Goal: Task Accomplishment & Management: Complete application form

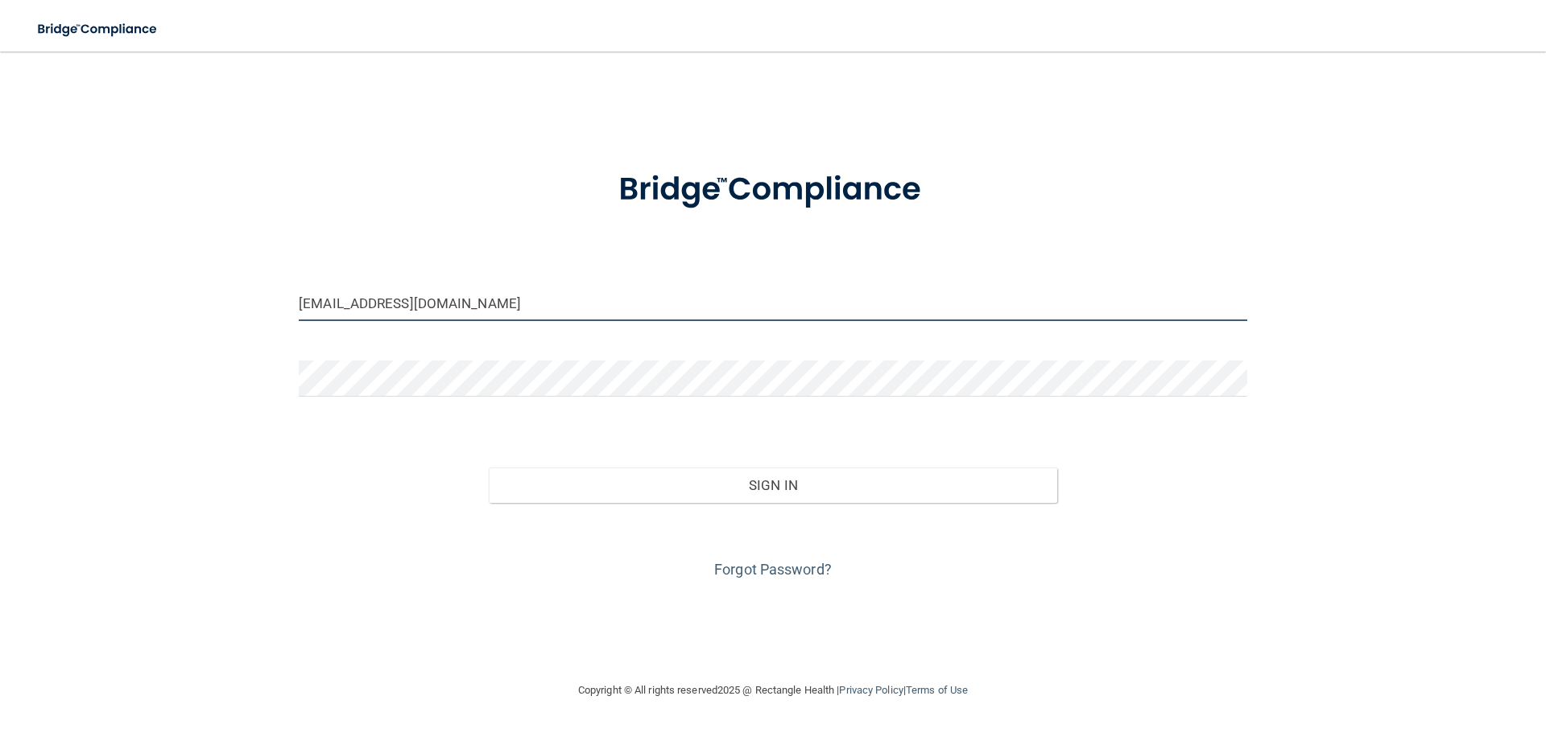
click at [485, 306] on input "[EMAIL_ADDRESS][DOMAIN_NAME]" at bounding box center [773, 303] width 948 height 36
type input "[EMAIL_ADDRESS][DOMAIN_NAME]"
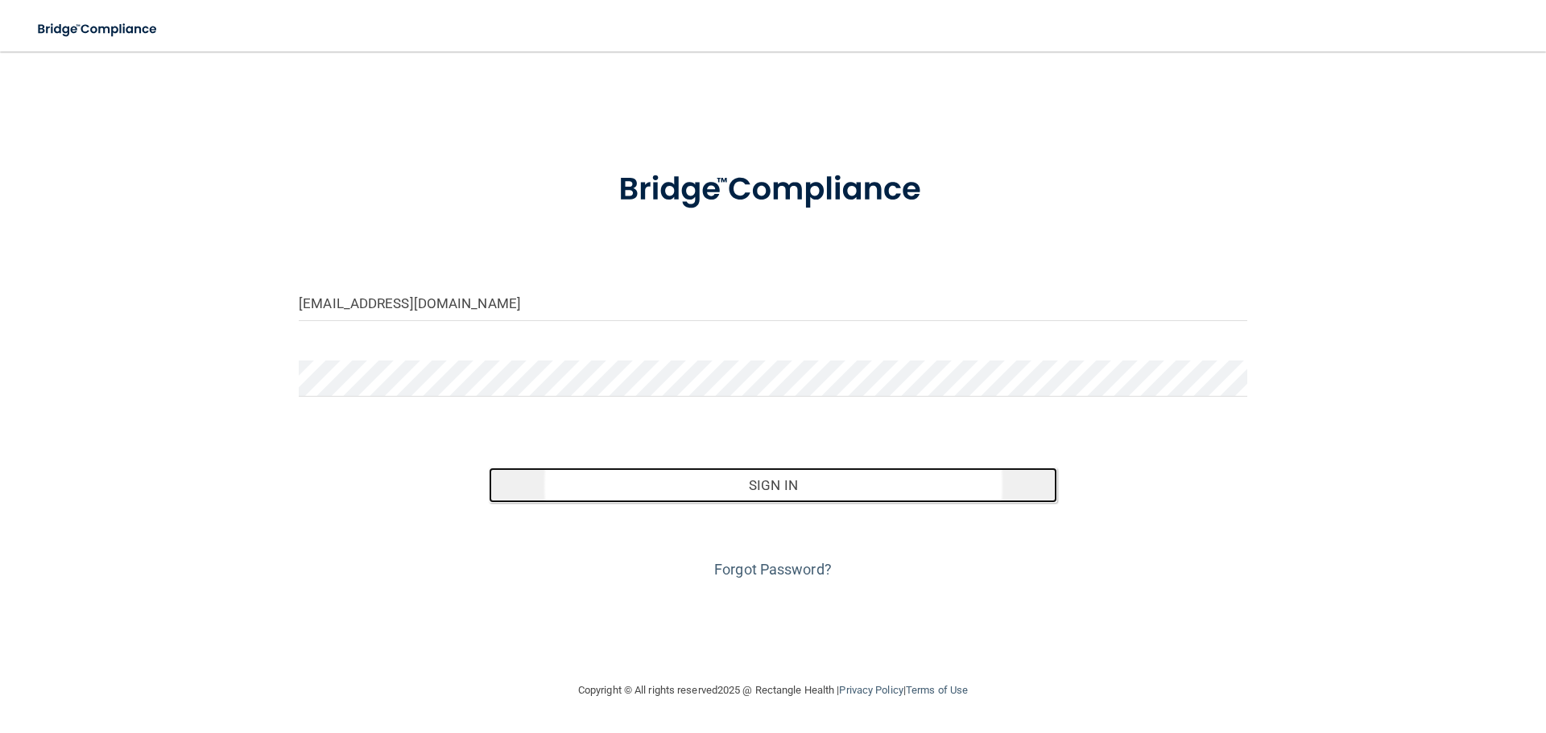
click at [621, 481] on button "Sign In" at bounding box center [773, 485] width 569 height 35
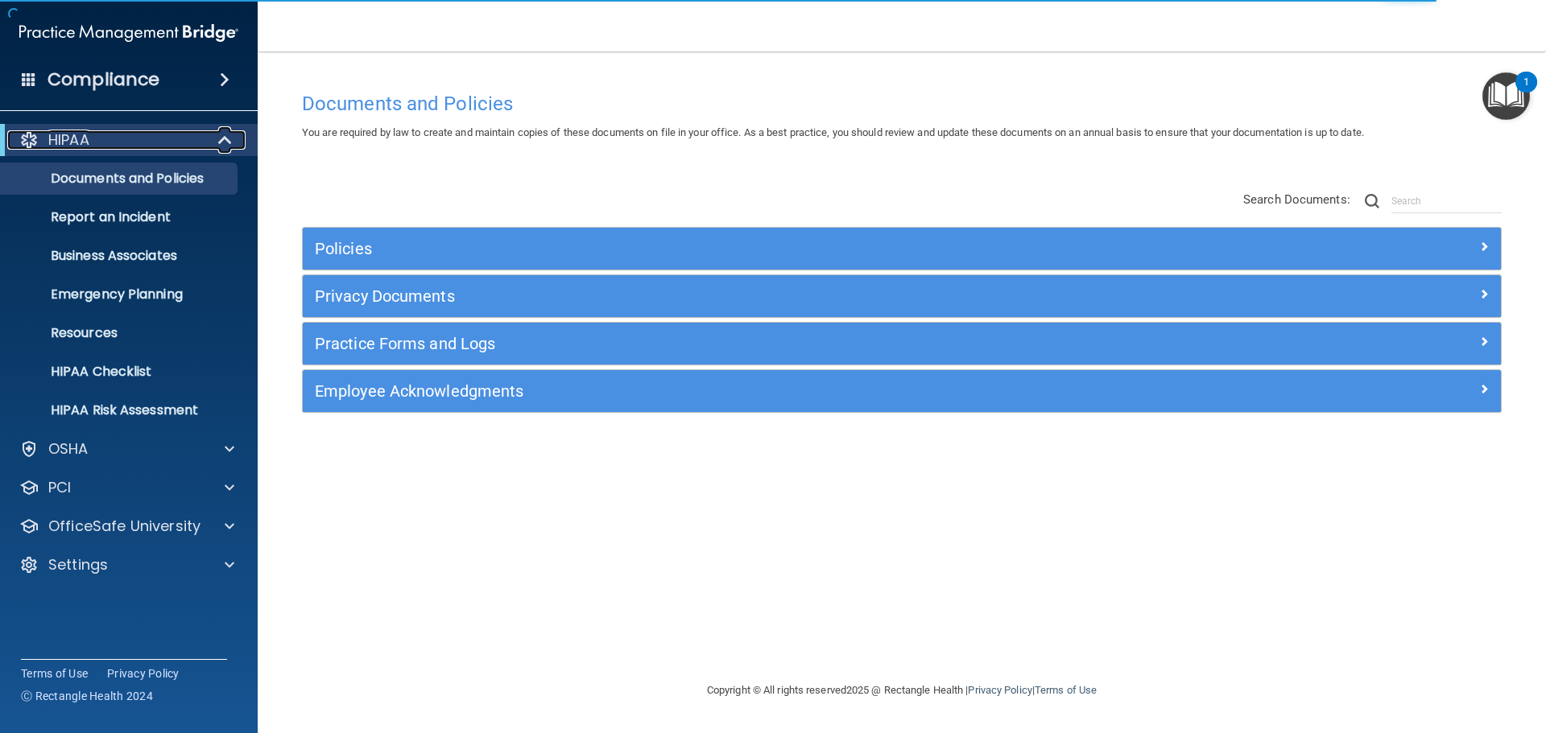
click at [158, 138] on div "HIPAA" at bounding box center [106, 139] width 199 height 19
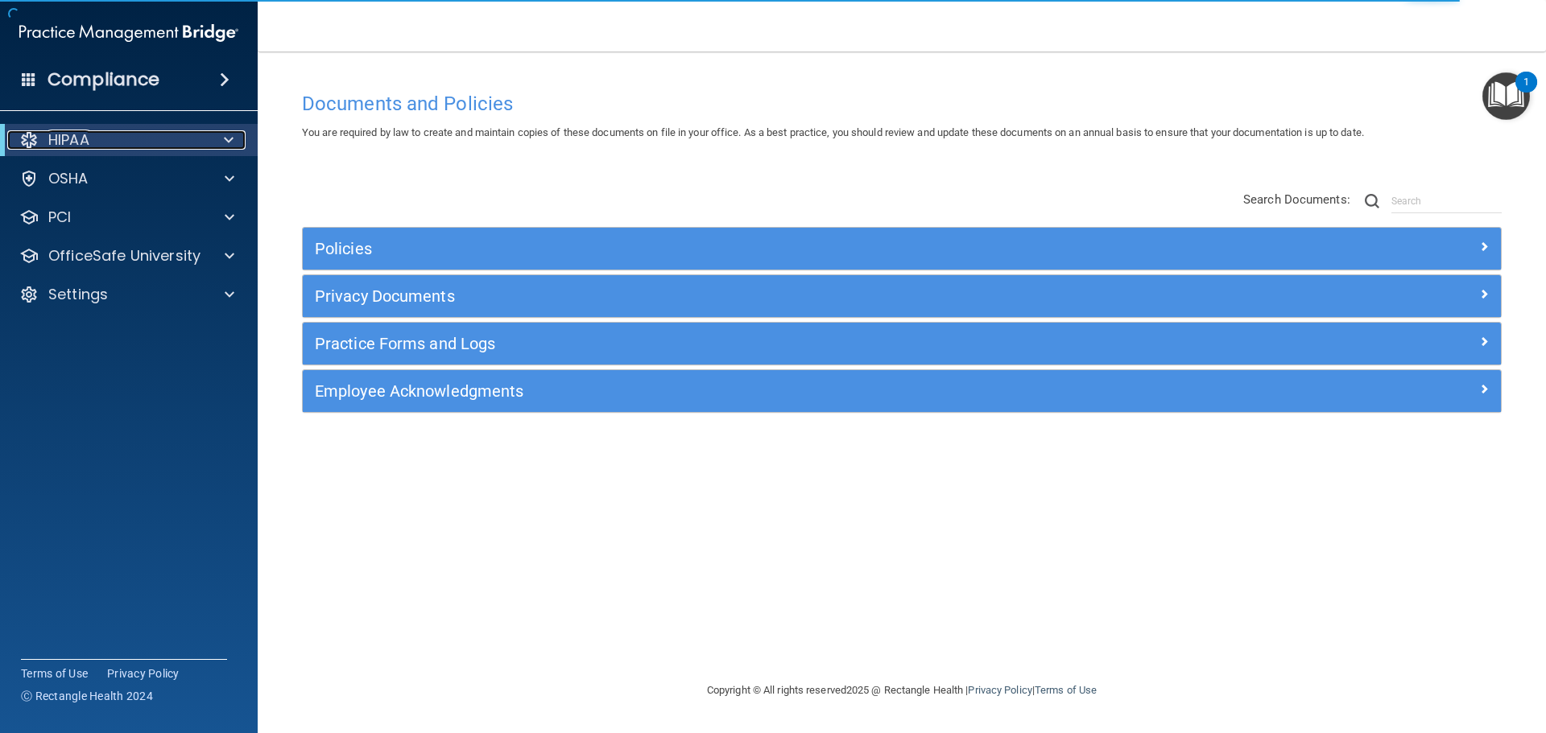
click at [158, 138] on div "HIPAA" at bounding box center [106, 139] width 199 height 19
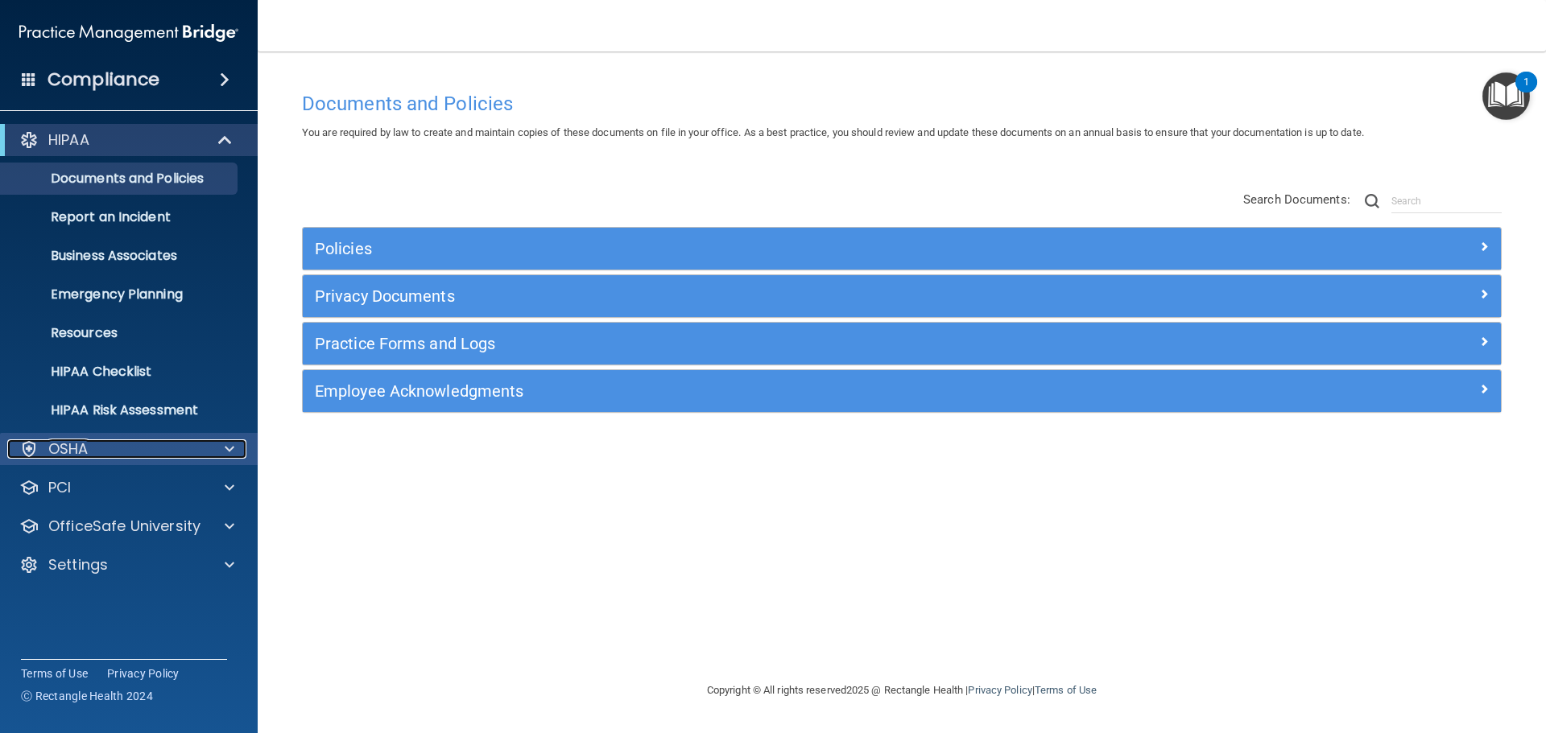
click at [154, 440] on div "OSHA" at bounding box center [107, 449] width 200 height 19
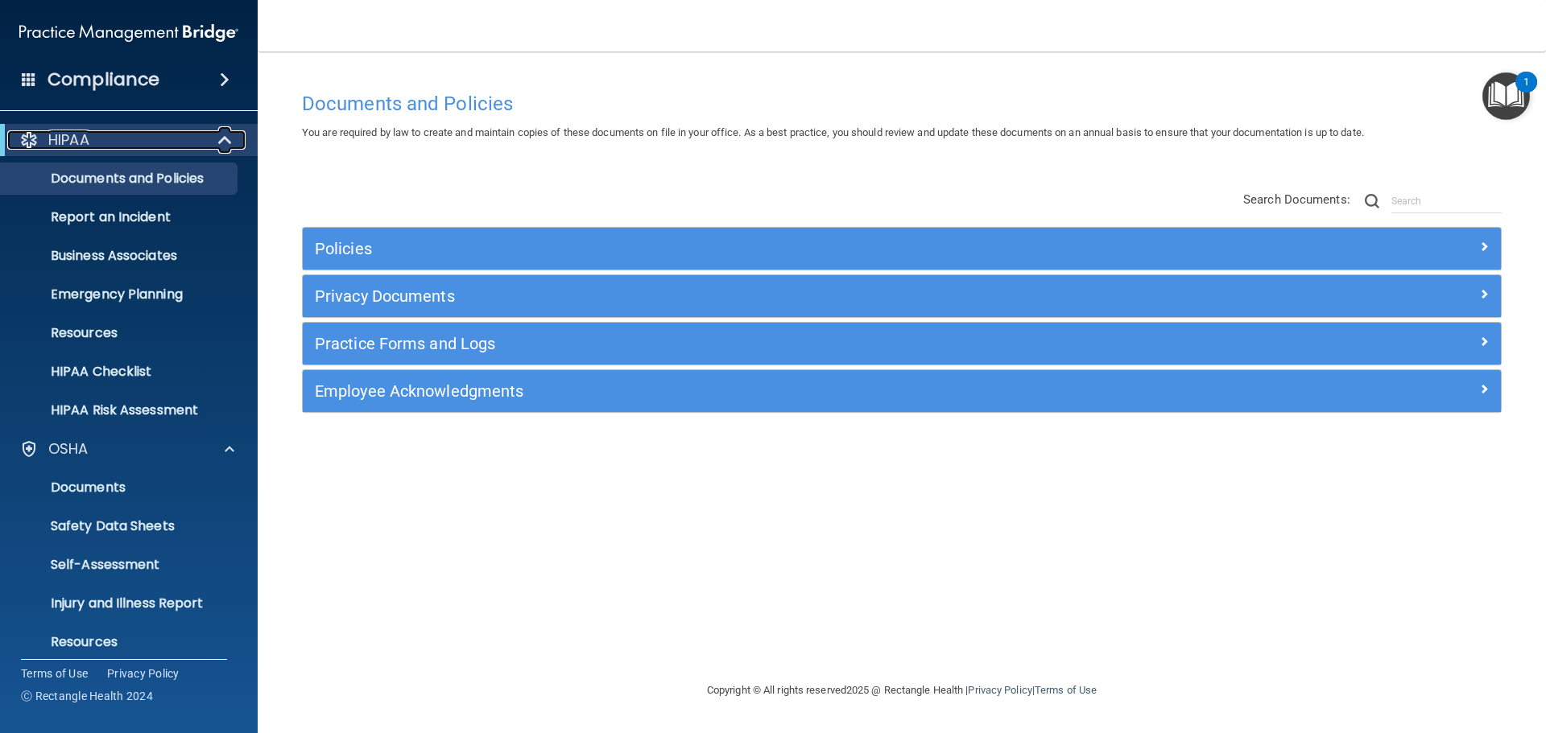
click at [149, 140] on div "HIPAA" at bounding box center [106, 139] width 199 height 19
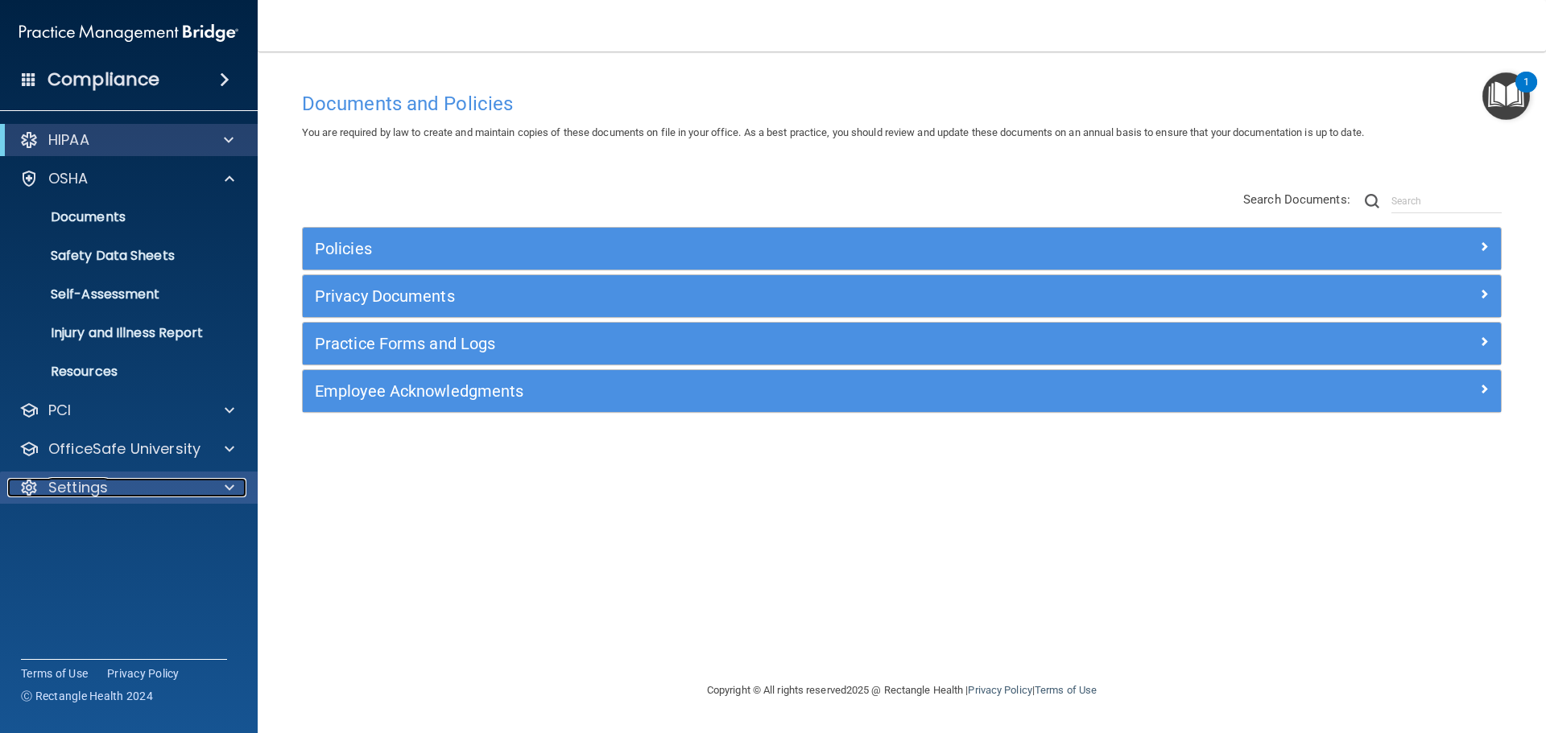
click at [97, 484] on p "Settings" at bounding box center [78, 487] width 60 height 19
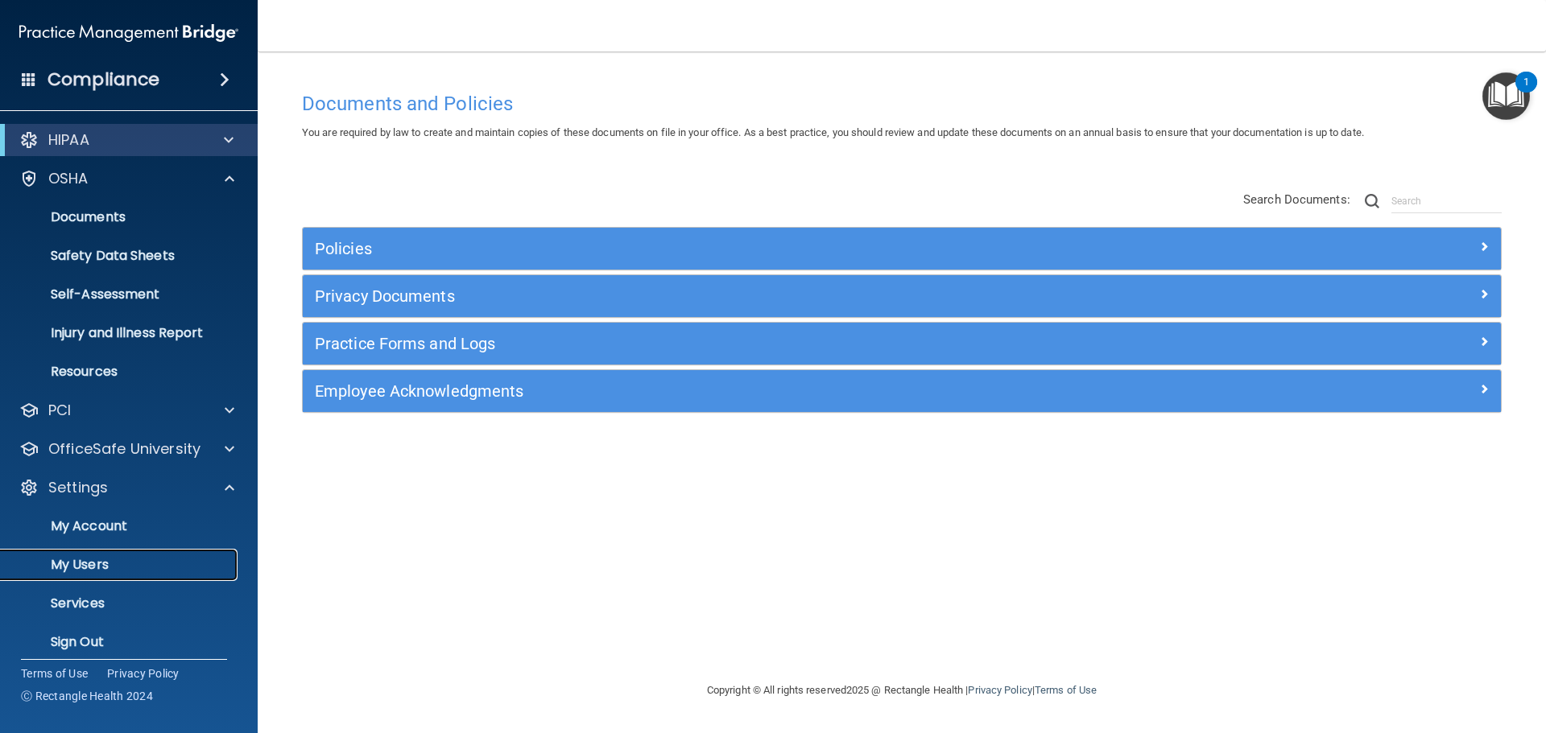
click at [91, 559] on p "My Users" at bounding box center [120, 565] width 220 height 16
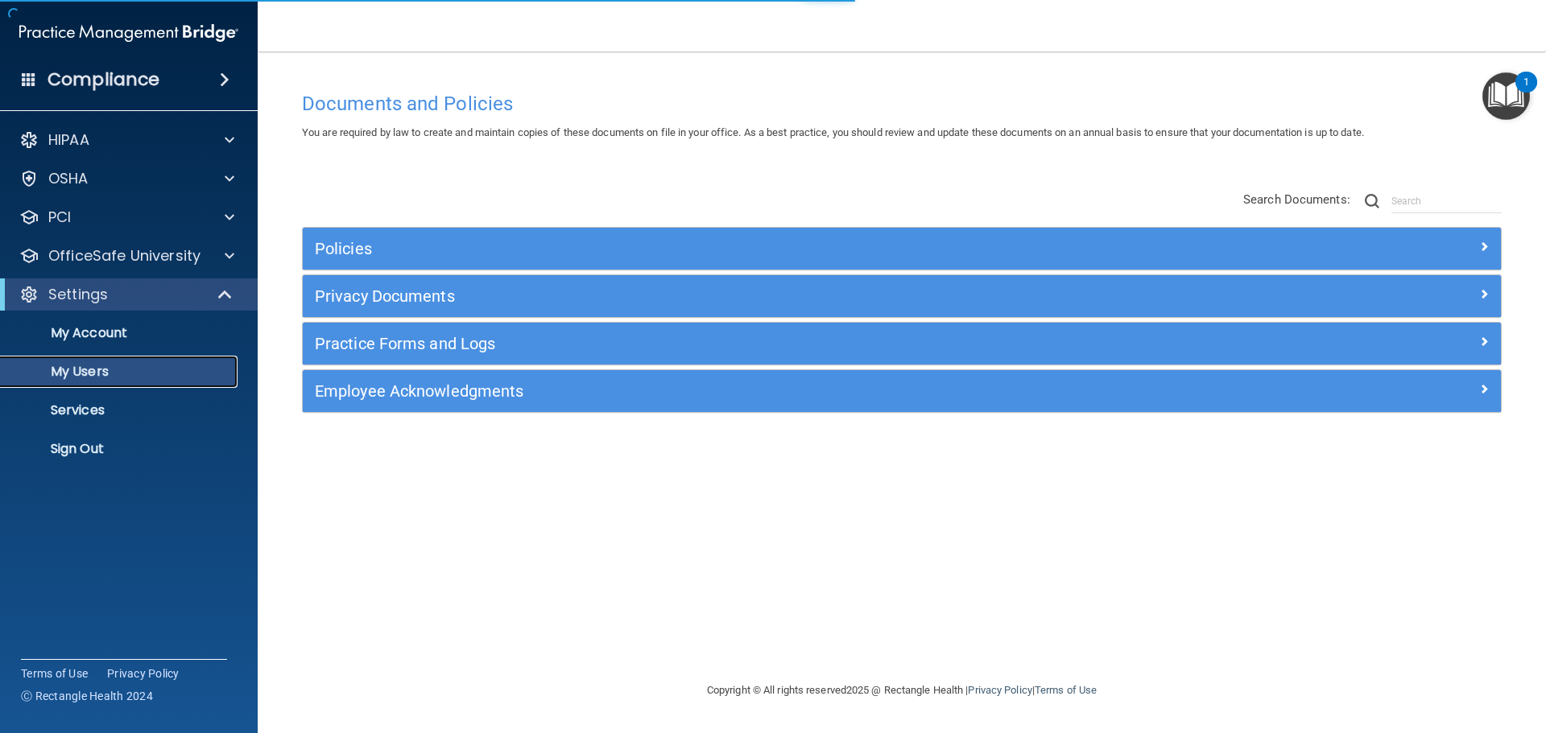
select select "20"
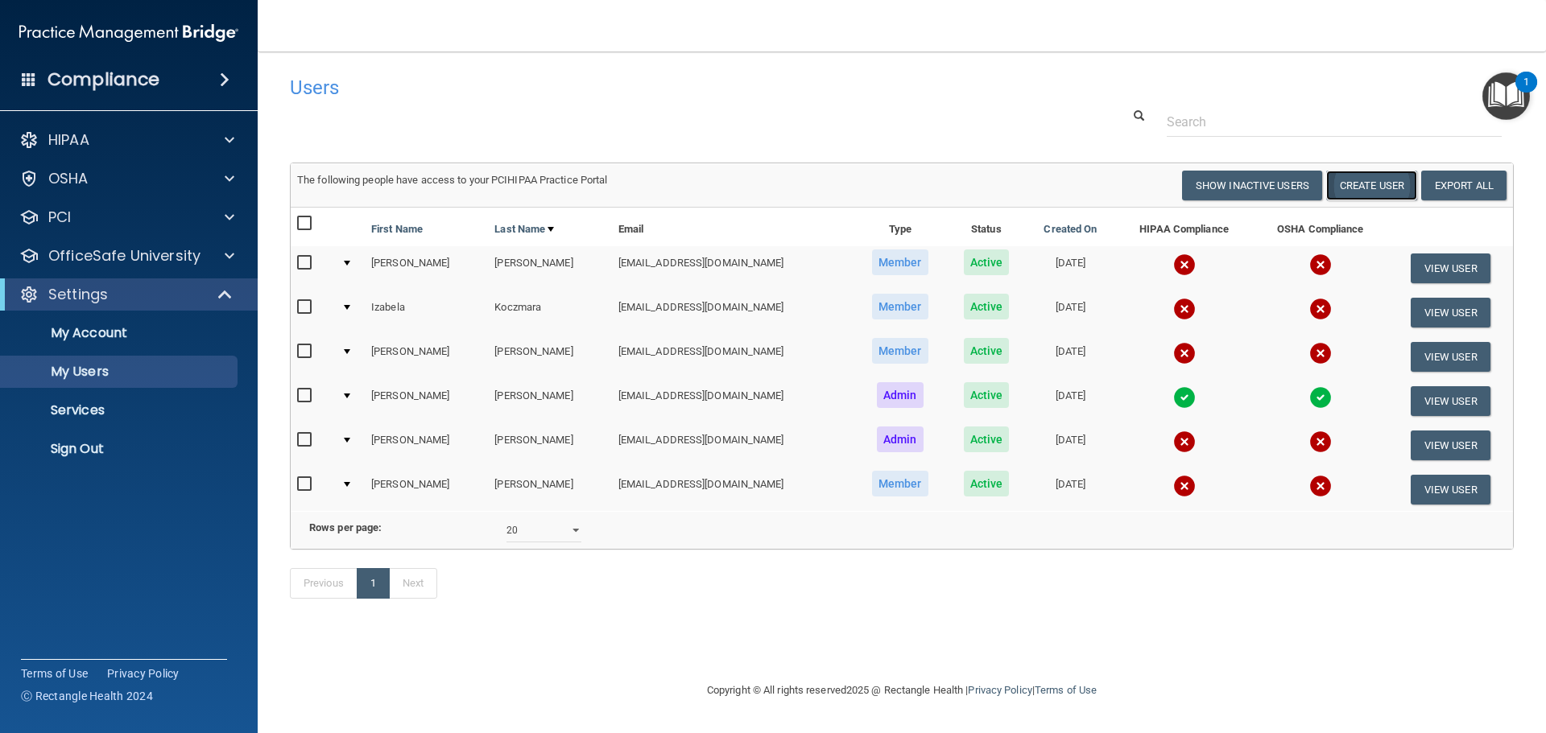
click at [1385, 185] on button "Create User" at bounding box center [1371, 186] width 91 height 30
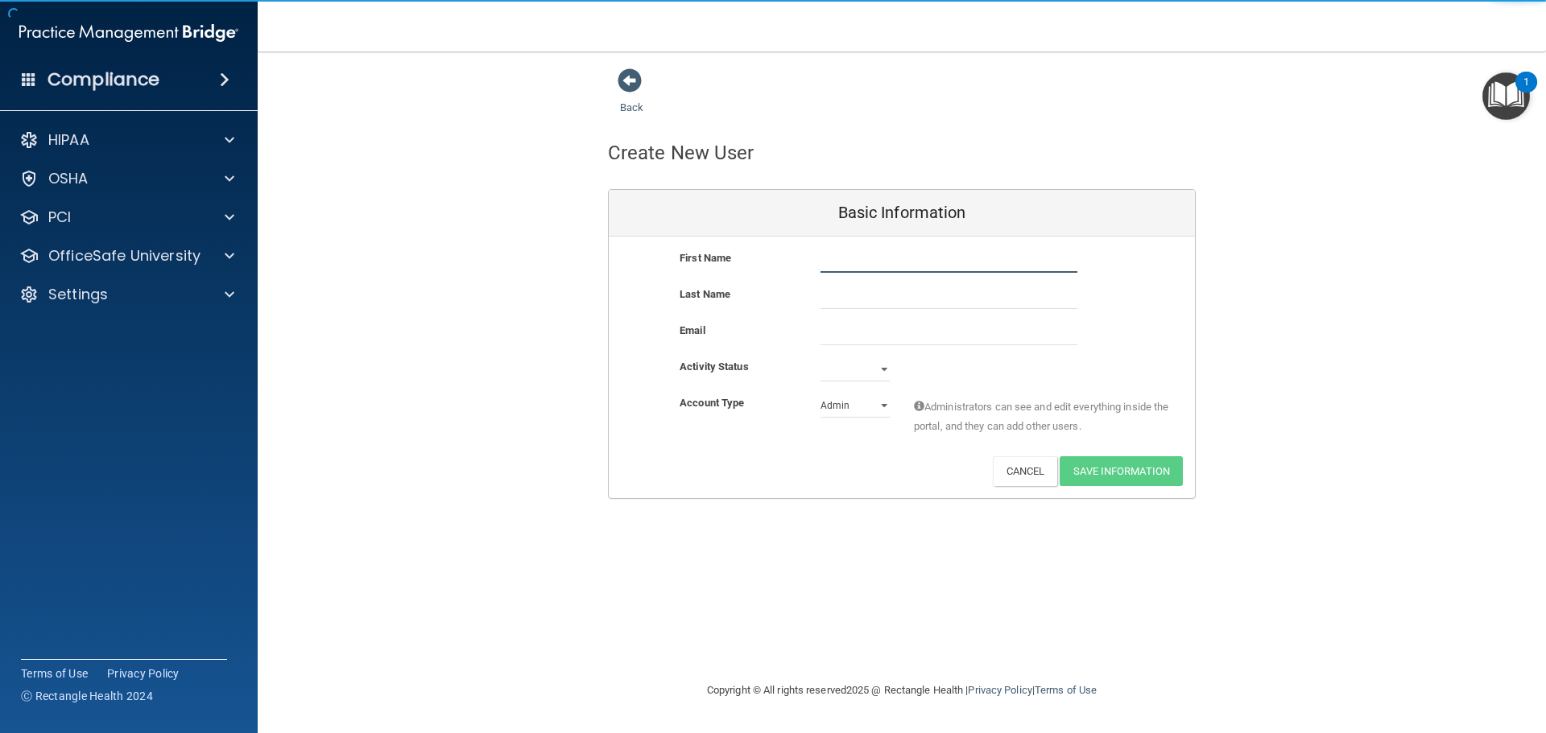
click at [864, 263] on input "text" at bounding box center [948, 261] width 257 height 24
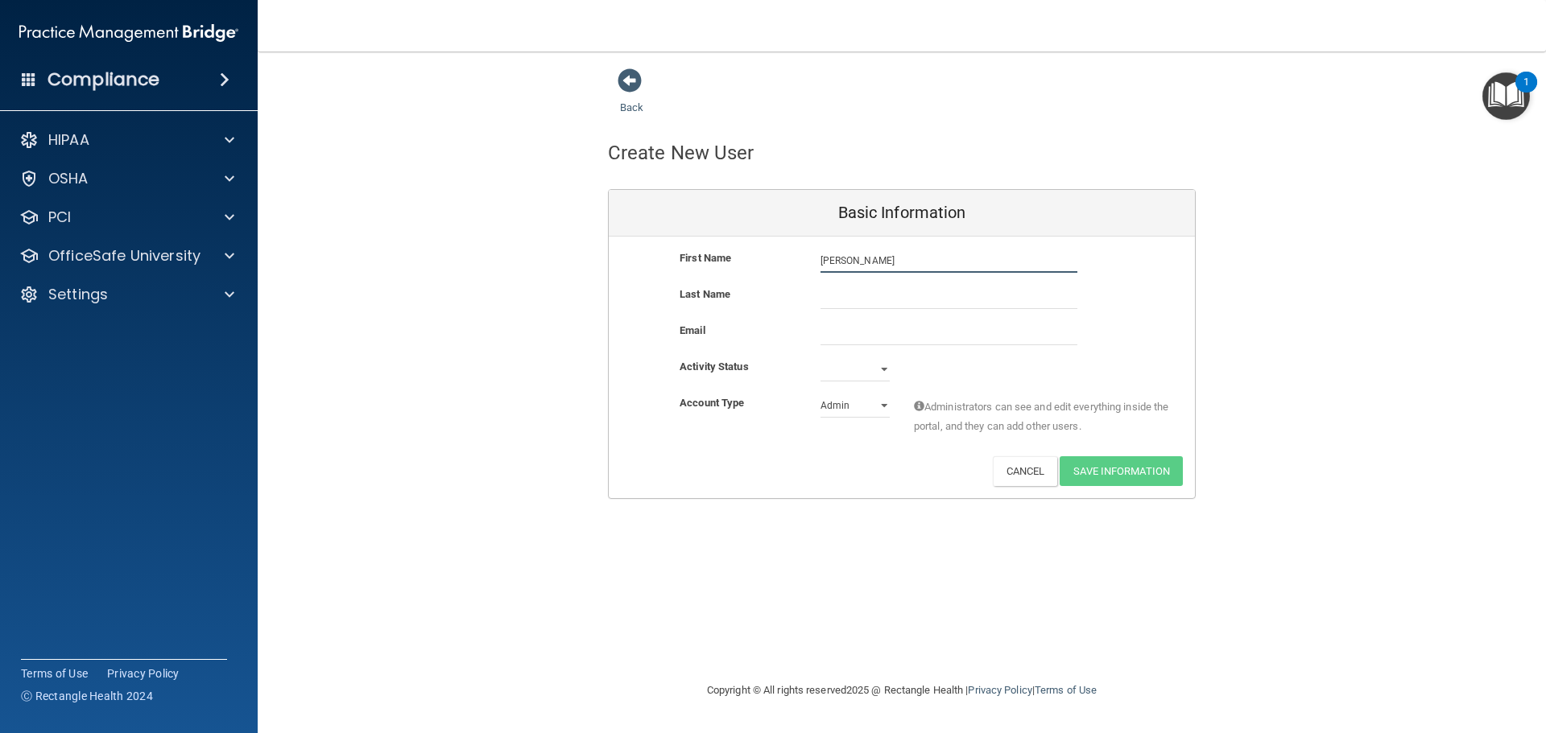
type input "[PERSON_NAME]"
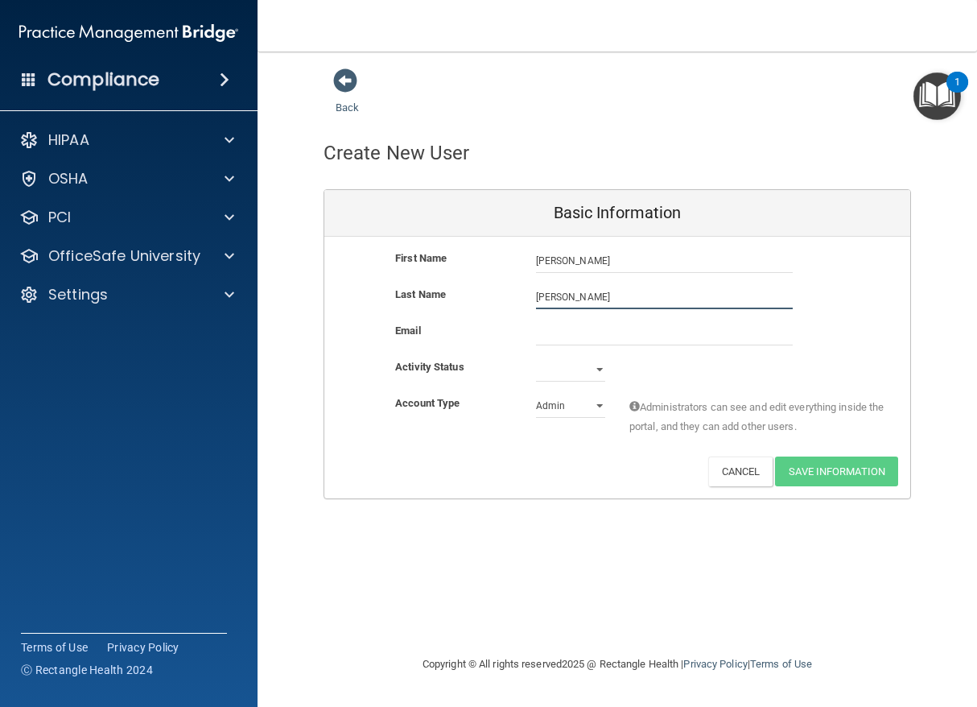
type input "[PERSON_NAME]"
click at [660, 330] on input "email" at bounding box center [664, 333] width 257 height 24
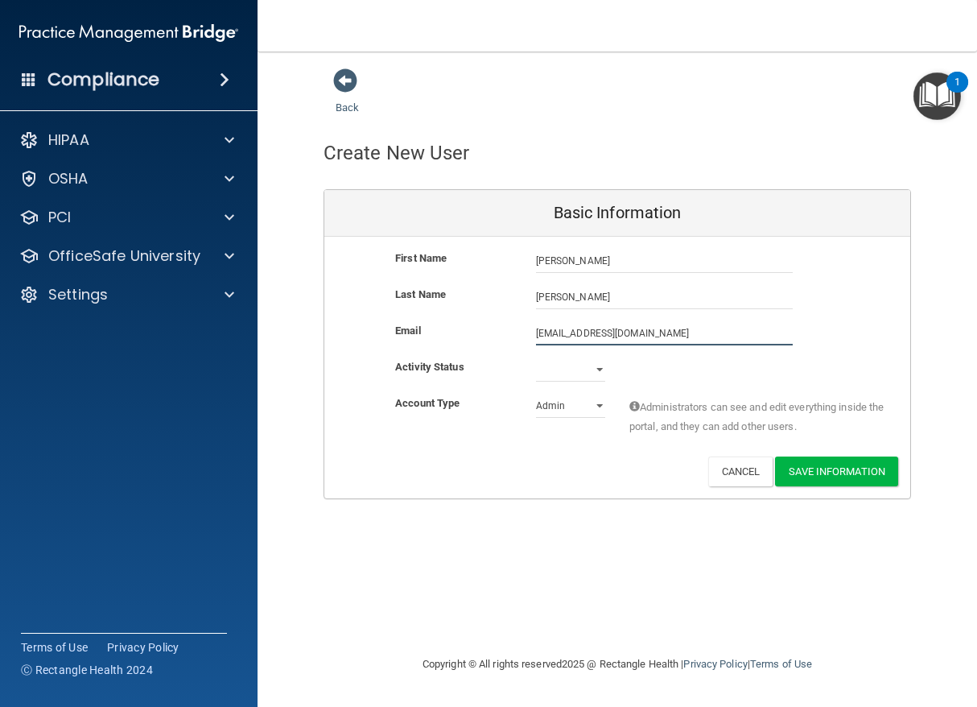
type input "[EMAIL_ADDRESS][DOMAIN_NAME]"
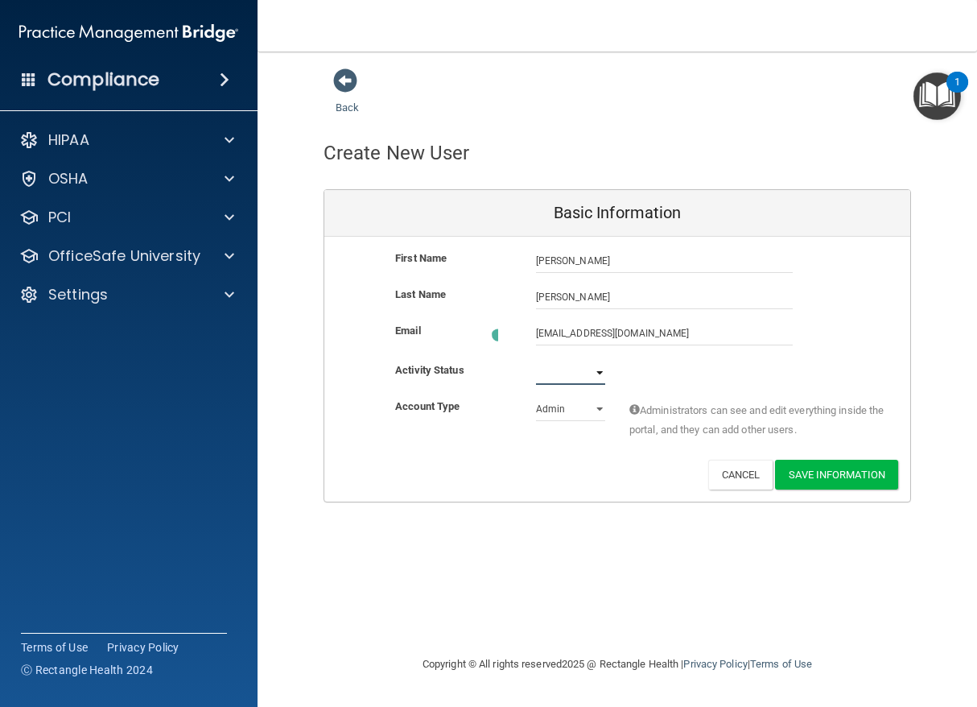
click at [599, 371] on select "Active Inactive" at bounding box center [570, 373] width 69 height 24
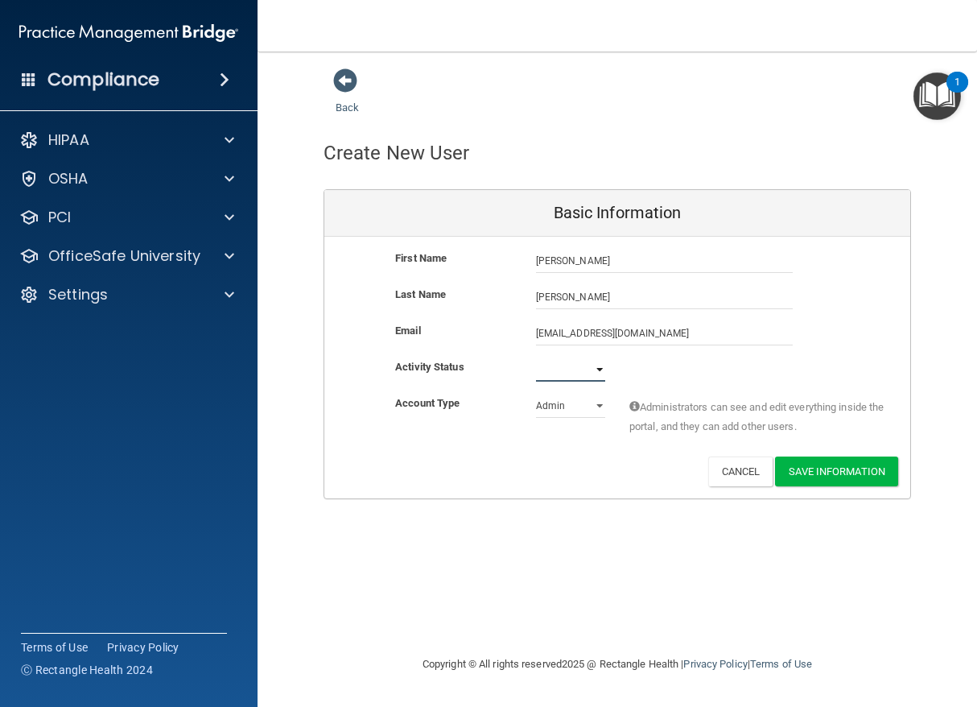
select select "active"
click at [536, 357] on select "Active Inactive" at bounding box center [570, 369] width 69 height 24
click at [571, 409] on select "Admin Member" at bounding box center [570, 406] width 69 height 24
select select "practice_member"
click at [536, 394] on select "Admin Member" at bounding box center [570, 406] width 69 height 24
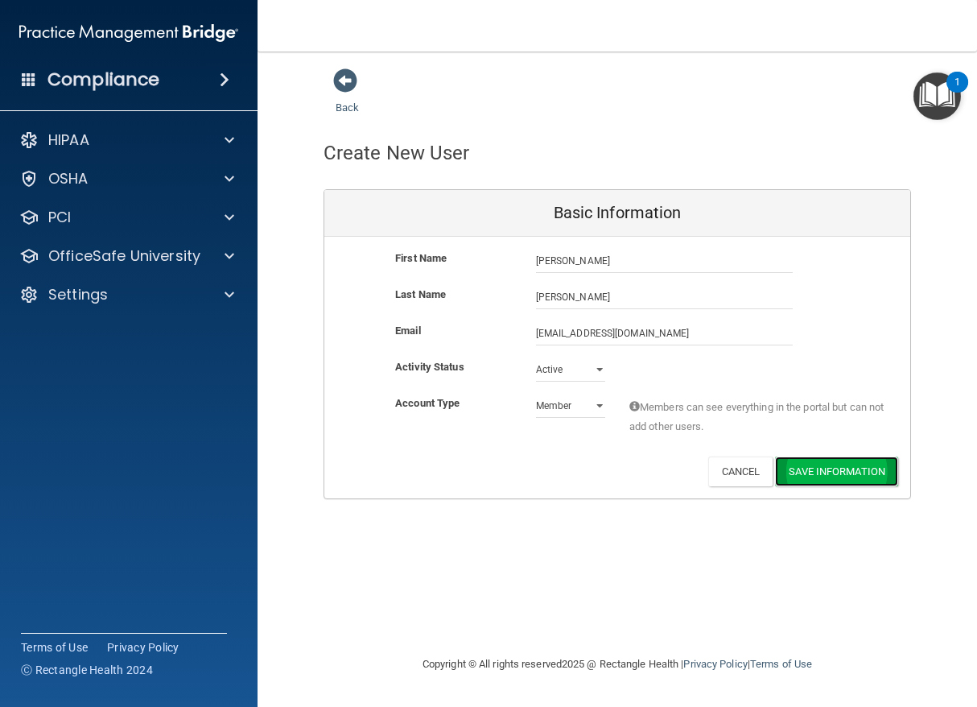
click at [811, 473] on button "Save Information" at bounding box center [836, 471] width 123 height 30
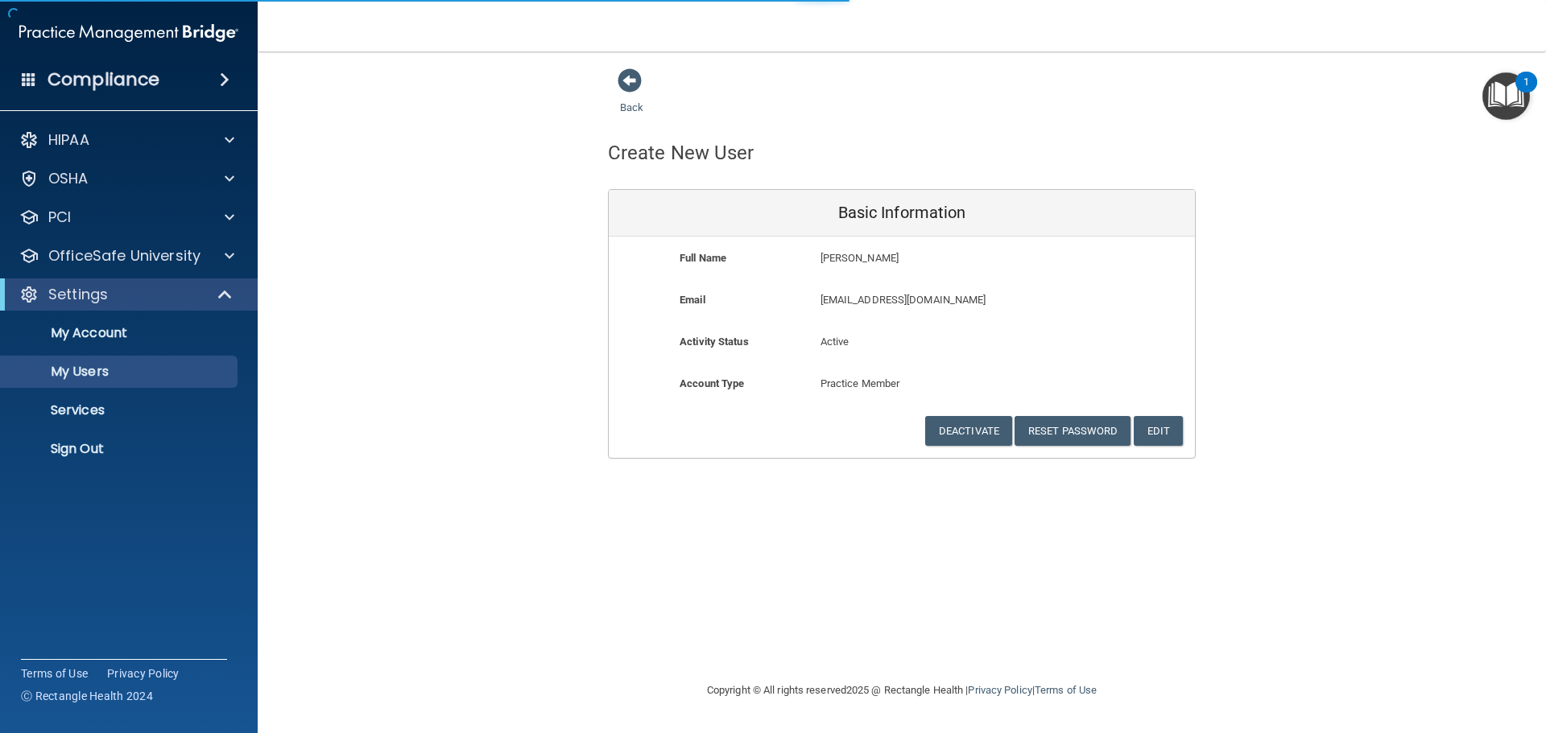
select select "20"
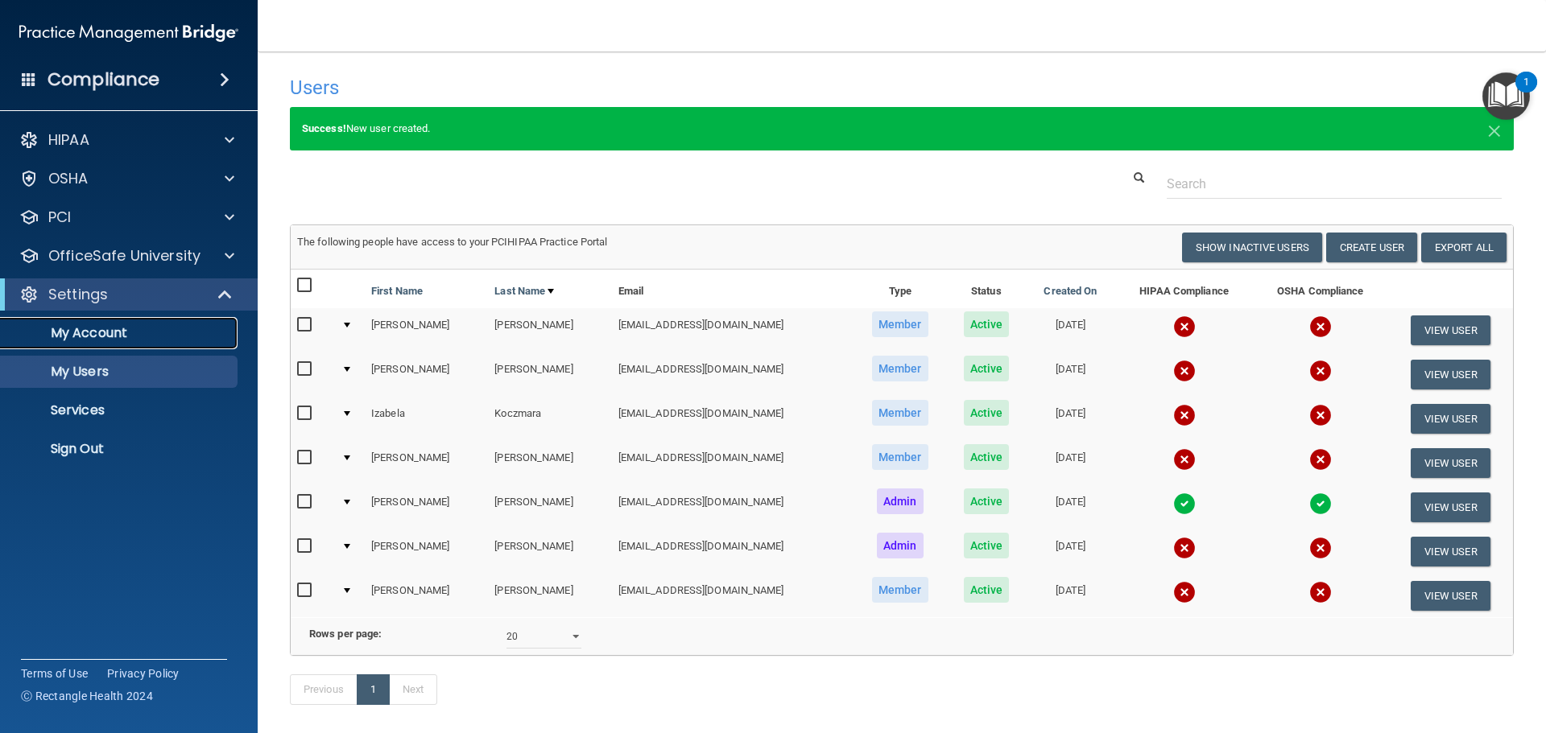
click at [92, 339] on p "My Account" at bounding box center [120, 333] width 220 height 16
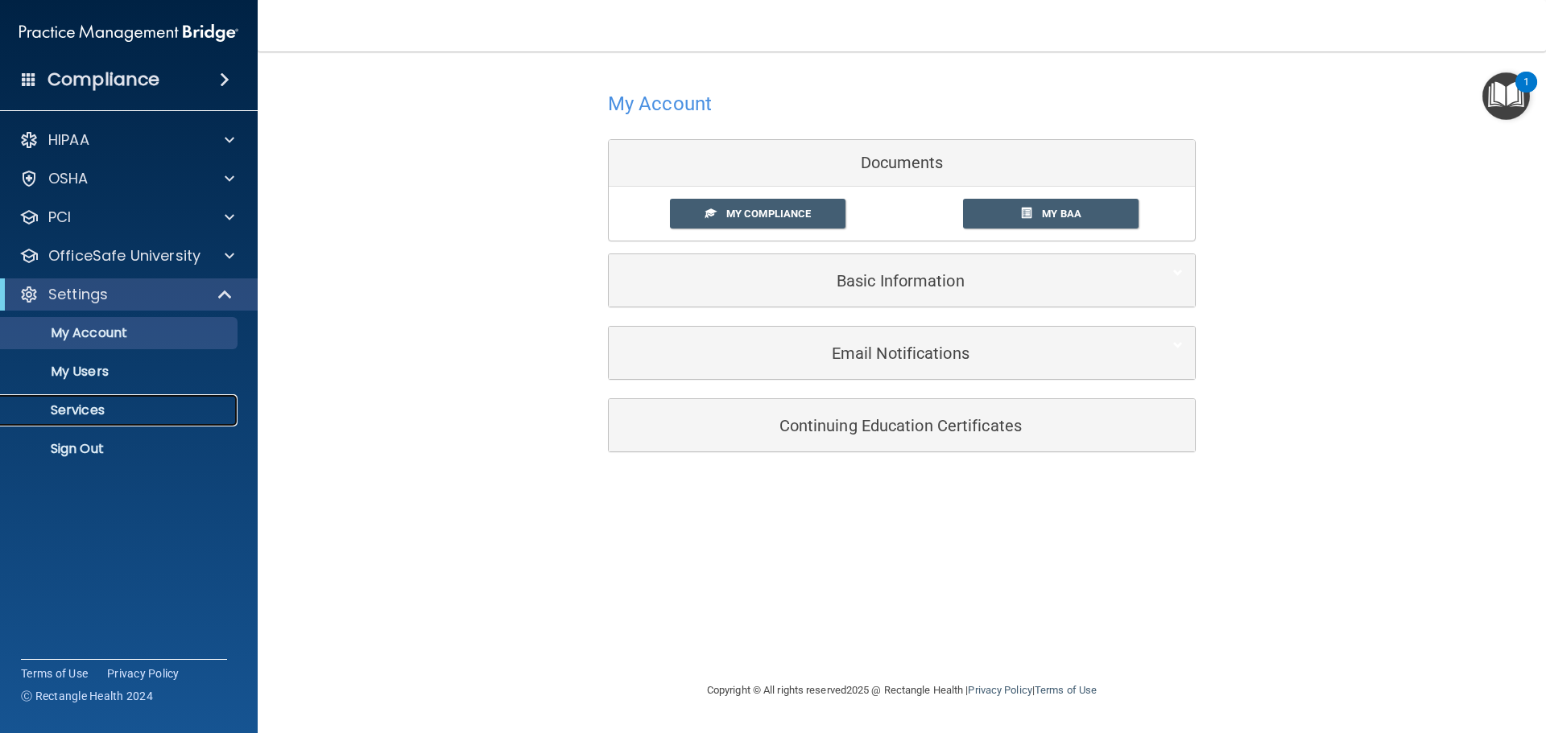
click at [146, 402] on link "Services" at bounding box center [111, 410] width 254 height 32
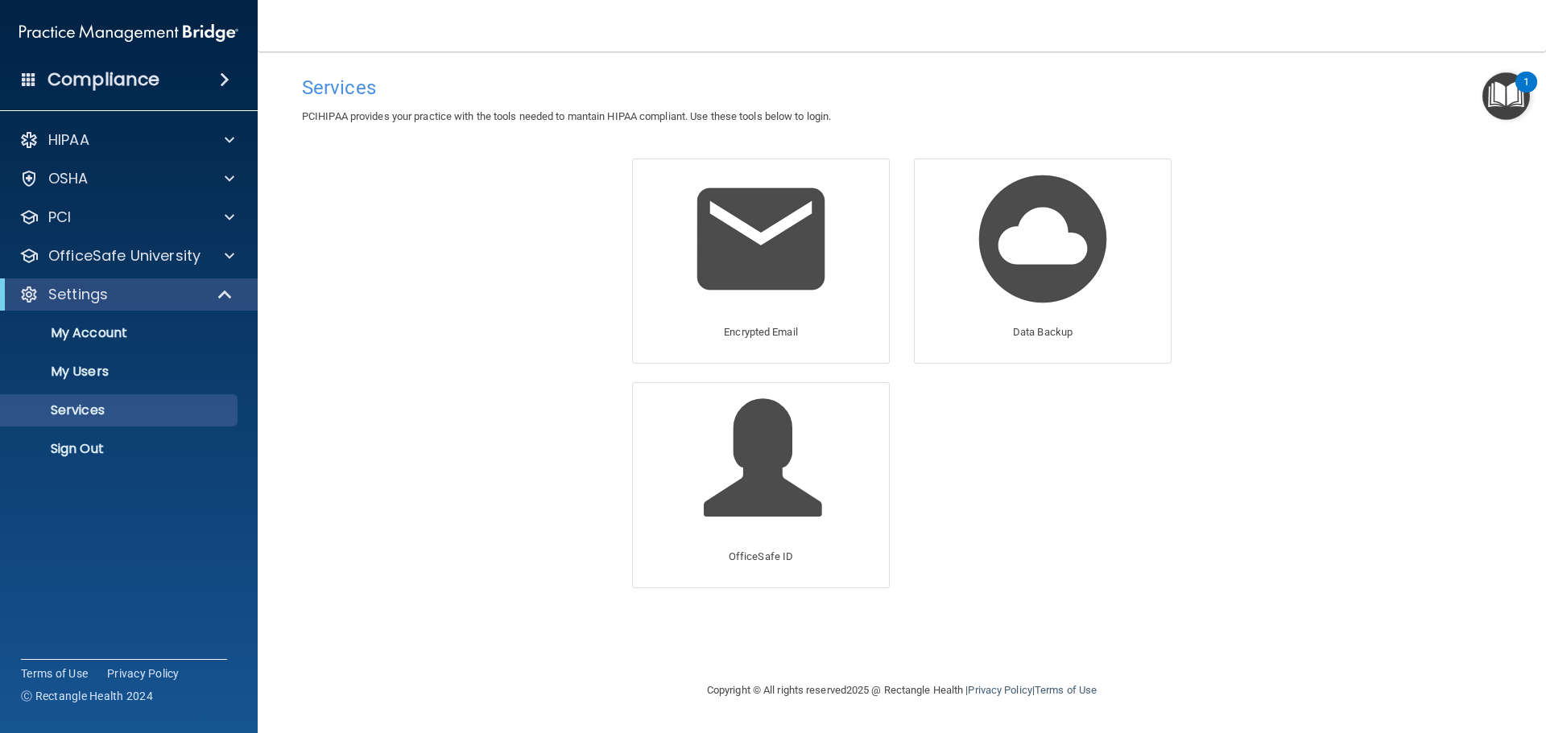
click at [117, 74] on h4 "Compliance" at bounding box center [103, 79] width 112 height 23
